Goal: Information Seeking & Learning: Learn about a topic

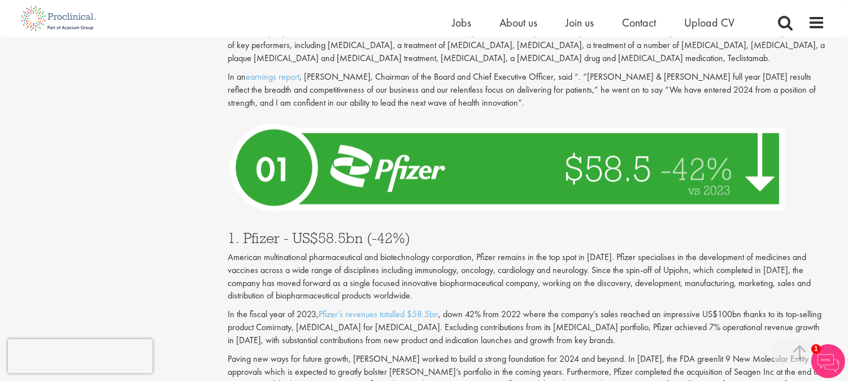
scroll to position [3892, 0]
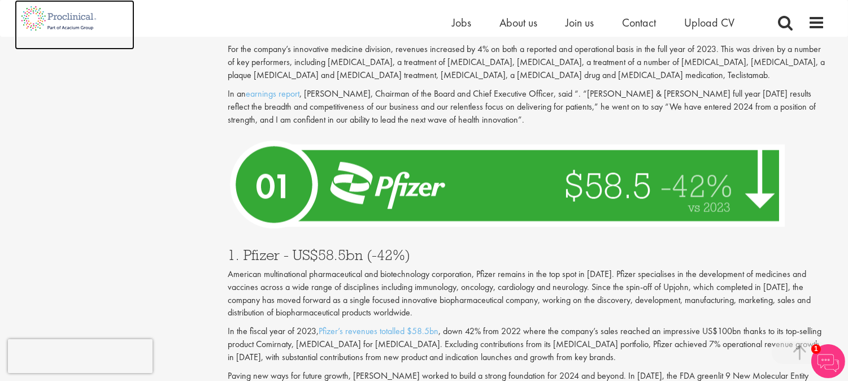
click at [66, 18] on img at bounding box center [59, 18] width 89 height 37
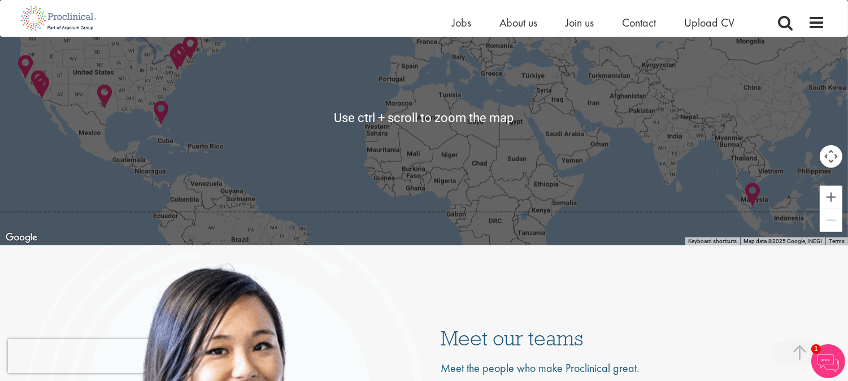
scroll to position [2448, 0]
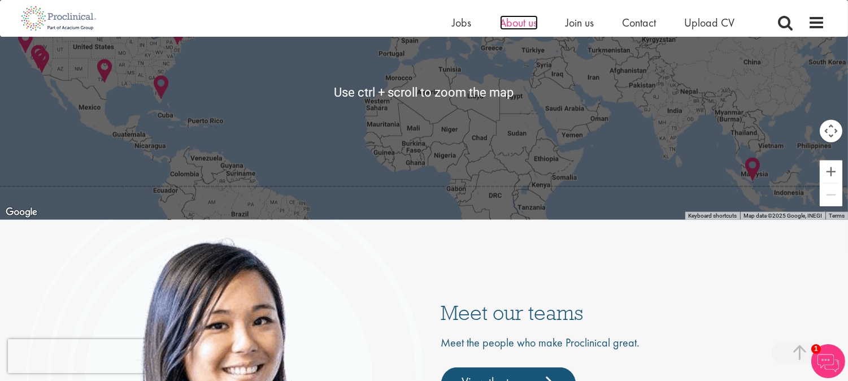
click at [524, 18] on span "About us" at bounding box center [519, 22] width 38 height 15
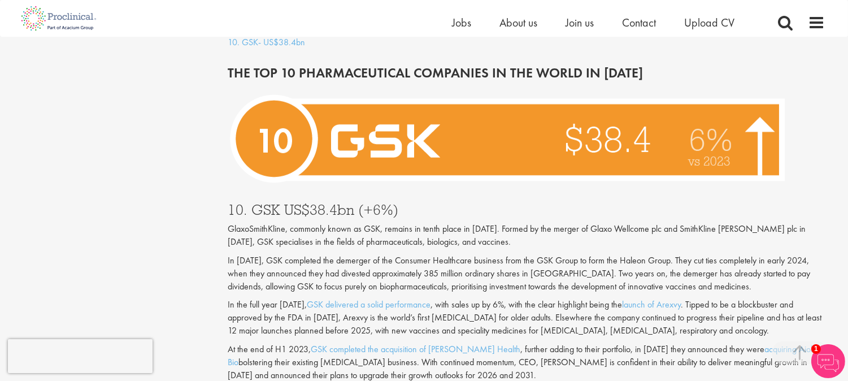
scroll to position [1256, 0]
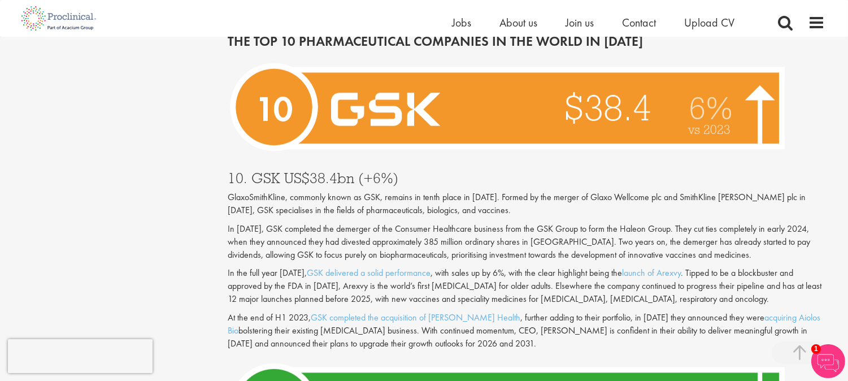
click at [496, 324] on p "At the end of H1 2023, GSK completed the acquisition of Bellus Health , further…" at bounding box center [527, 330] width 598 height 39
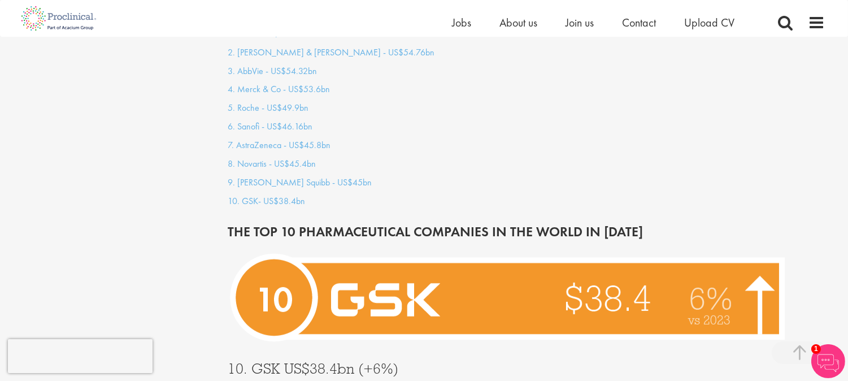
scroll to position [1067, 0]
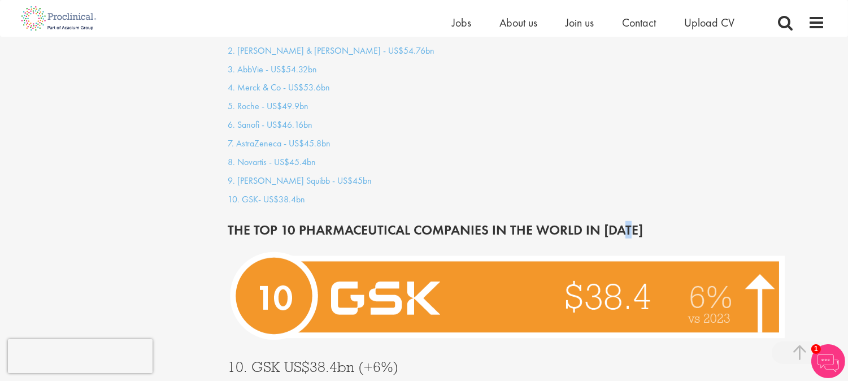
drag, startPoint x: 631, startPoint y: 215, endPoint x: 619, endPoint y: 214, distance: 11.4
click at [619, 223] on h2 "THE TOP 10 PHARMACEUTICAL COMPANIES IN THE WORLD IN 2025" at bounding box center [527, 230] width 598 height 15
click at [629, 223] on h2 "THE TOP 10 PHARMACEUTICAL COMPANIES IN THE WORLD IN 2025" at bounding box center [527, 230] width 598 height 15
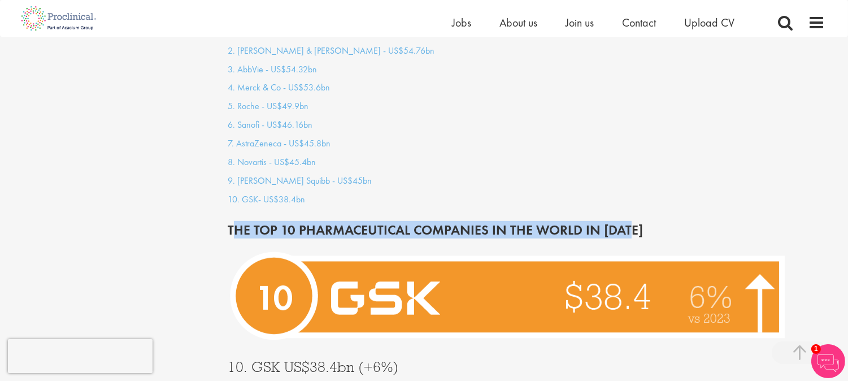
drag, startPoint x: 233, startPoint y: 214, endPoint x: 636, endPoint y: 221, distance: 402.4
click at [636, 223] on h2 "THE TOP 10 PHARMACEUTICAL COMPANIES IN THE WORLD IN 2025" at bounding box center [527, 230] width 598 height 15
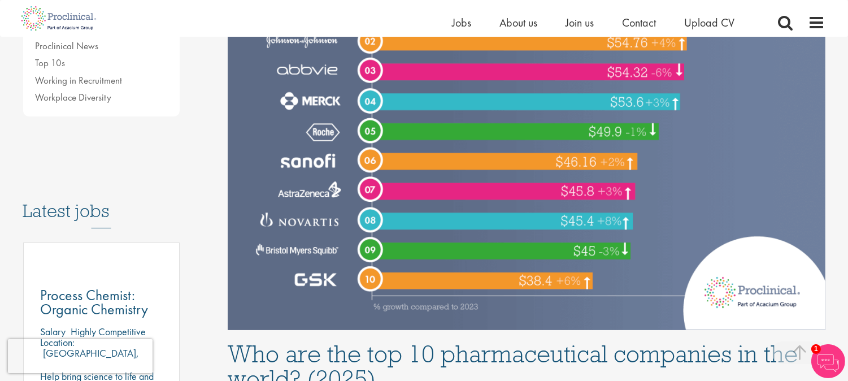
scroll to position [376, 0]
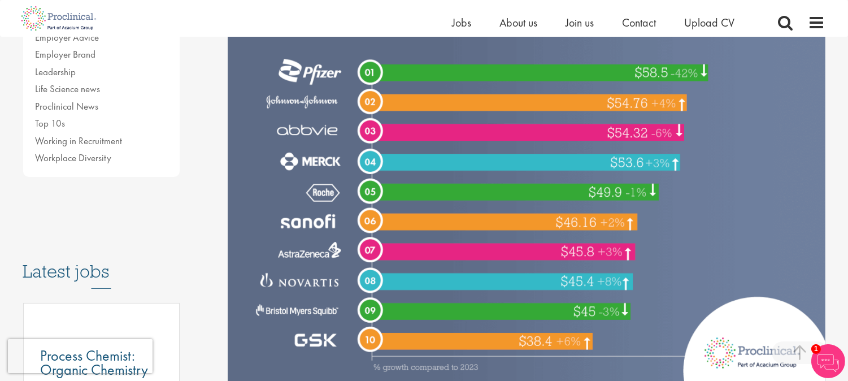
click at [627, 137] on img at bounding box center [527, 141] width 598 height 498
click at [659, 72] on img at bounding box center [527, 141] width 598 height 498
click at [635, 105] on img at bounding box center [527, 141] width 598 height 498
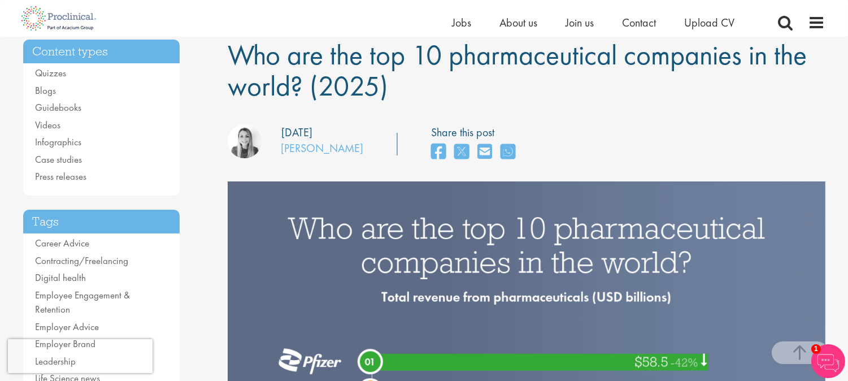
scroll to position [0, 0]
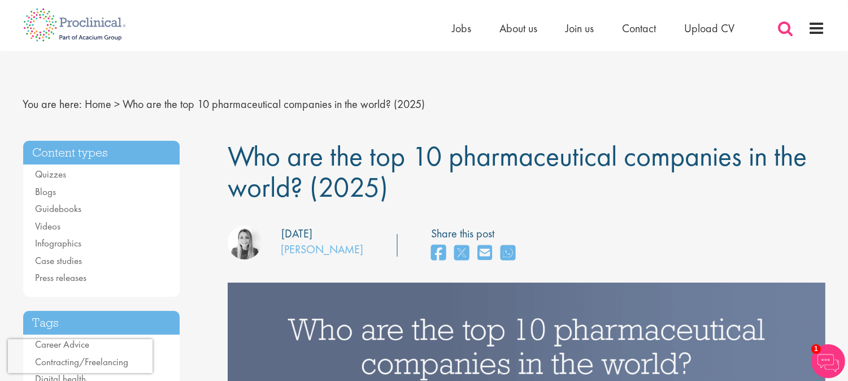
click at [777, 31] on span at bounding box center [785, 28] width 17 height 17
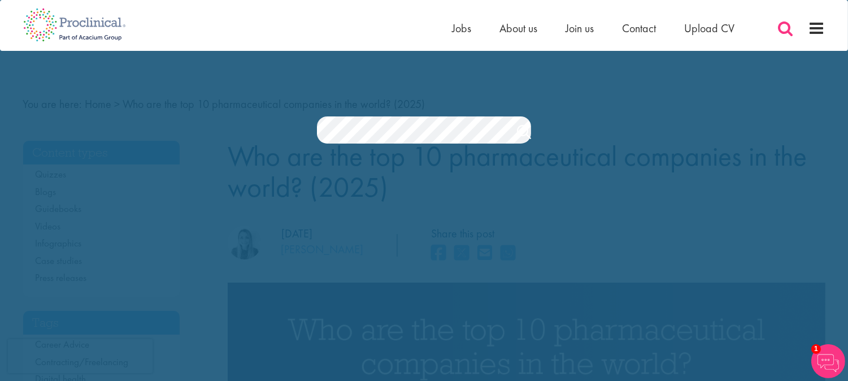
click at [782, 26] on span at bounding box center [785, 28] width 17 height 17
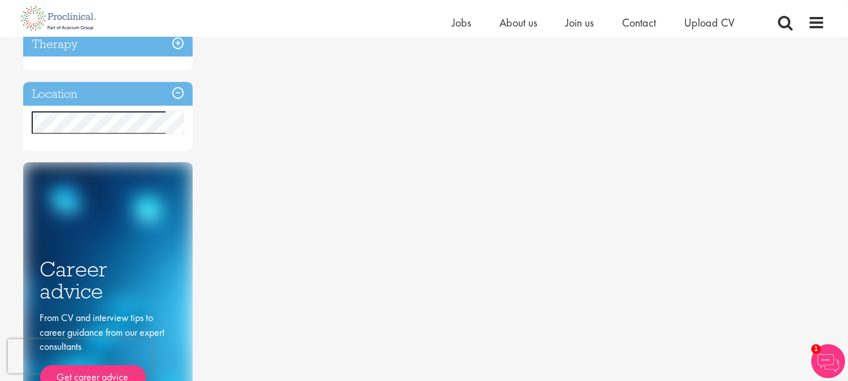
scroll to position [125, 0]
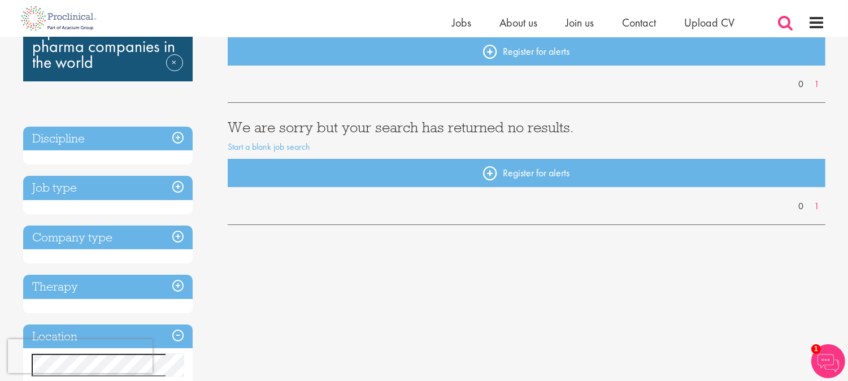
click at [792, 18] on span at bounding box center [785, 22] width 17 height 17
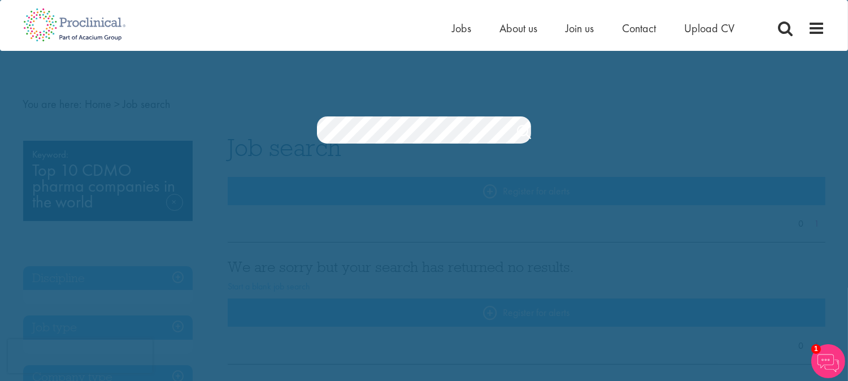
scroll to position [0, 0]
click at [522, 130] on link "Search" at bounding box center [524, 133] width 14 height 23
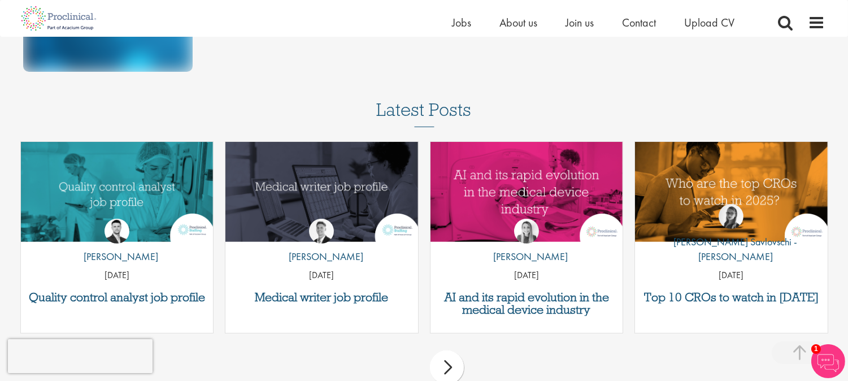
scroll to position [768, 0]
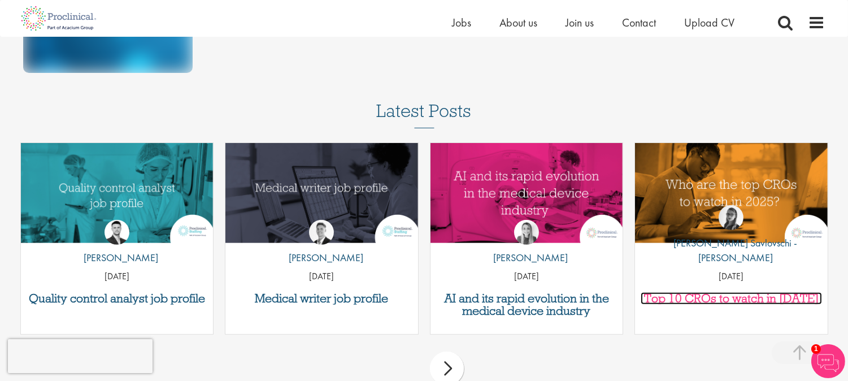
click at [727, 301] on h3 "Top 10 CROs to watch in [DATE]" at bounding box center [731, 298] width 181 height 12
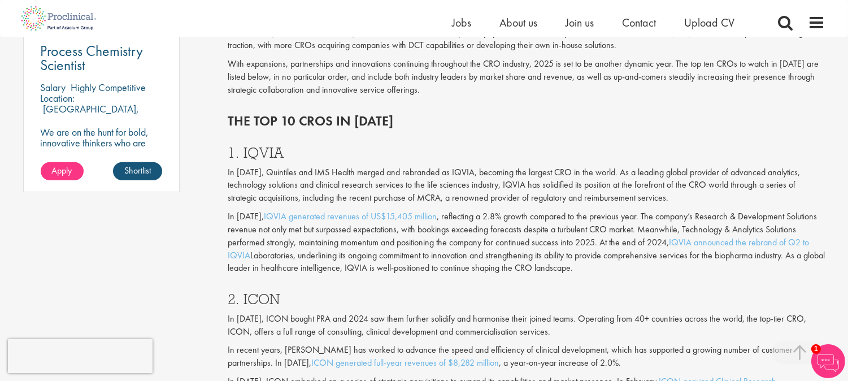
scroll to position [879, 0]
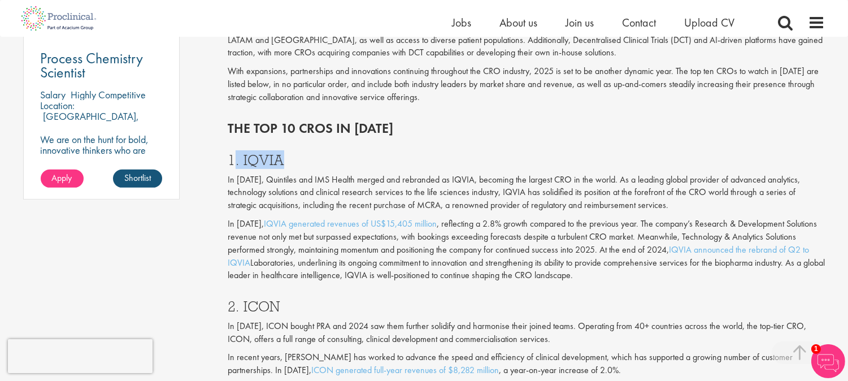
drag, startPoint x: 286, startPoint y: 153, endPoint x: 237, endPoint y: 159, distance: 49.0
click at [237, 159] on h3 "1. IQVIA" at bounding box center [527, 160] width 598 height 15
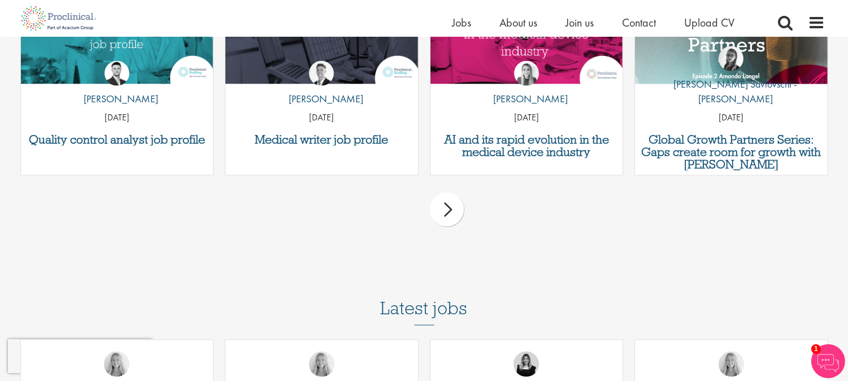
scroll to position [3139, 0]
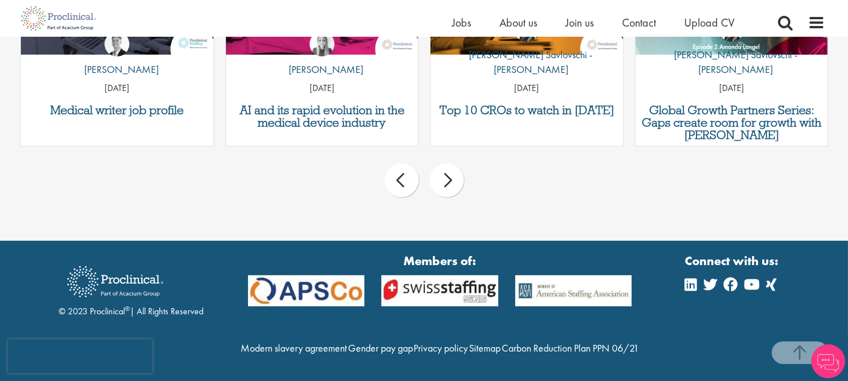
click at [456, 181] on div "next" at bounding box center [447, 180] width 34 height 34
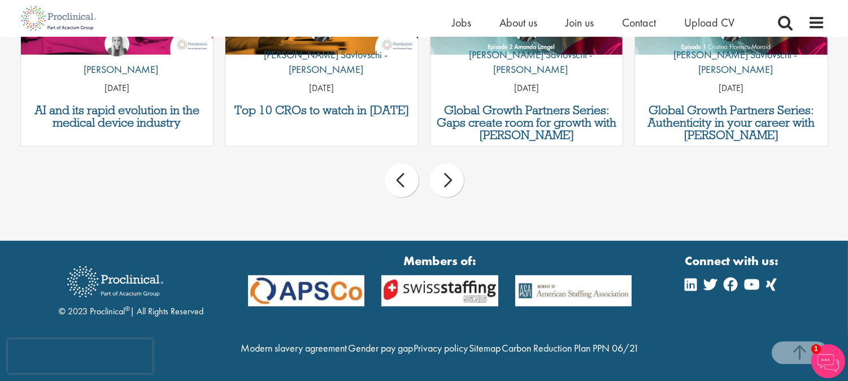
click at [456, 181] on div "next" at bounding box center [447, 180] width 34 height 34
